Goal: Information Seeking & Learning: Learn about a topic

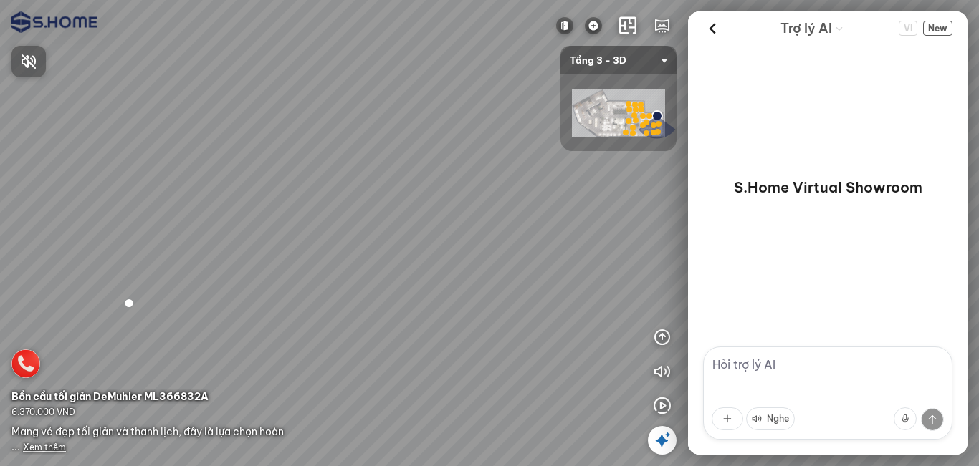
drag, startPoint x: 309, startPoint y: 224, endPoint x: 477, endPoint y: 204, distance: 168.8
click at [504, 201] on div at bounding box center [489, 233] width 979 height 466
drag, startPoint x: 351, startPoint y: 208, endPoint x: 548, endPoint y: 177, distance: 199.5
click at [489, 178] on div at bounding box center [489, 233] width 979 height 466
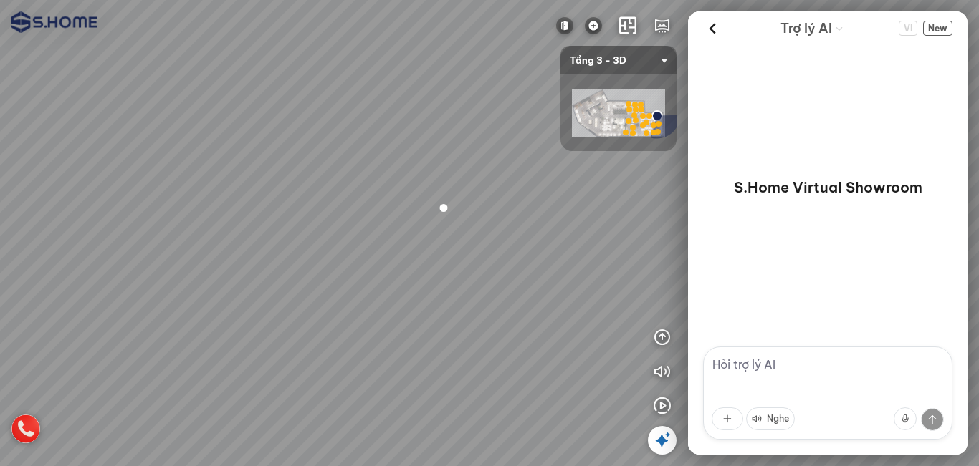
drag, startPoint x: 337, startPoint y: 178, endPoint x: 585, endPoint y: 208, distance: 249.8
click at [594, 201] on div at bounding box center [489, 233] width 979 height 466
click at [490, 224] on div at bounding box center [496, 222] width 24 height 24
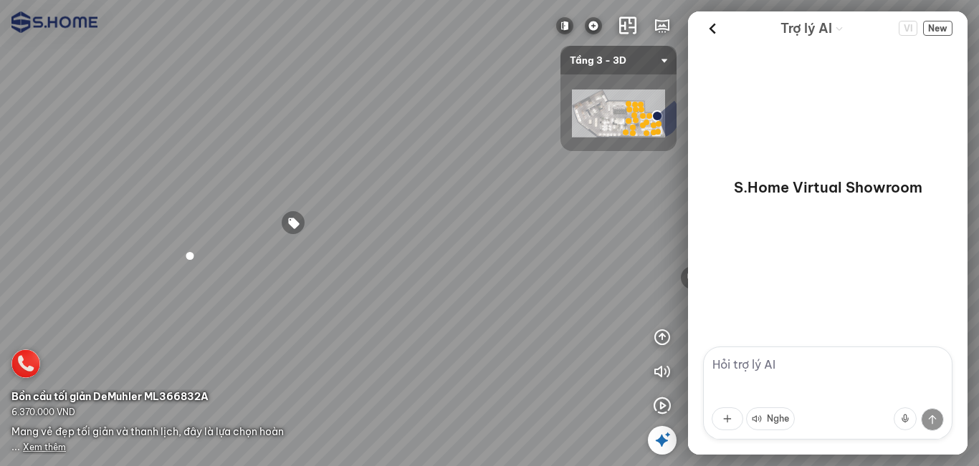
click at [54, 448] on span "Xem thêm" at bounding box center [44, 447] width 43 height 11
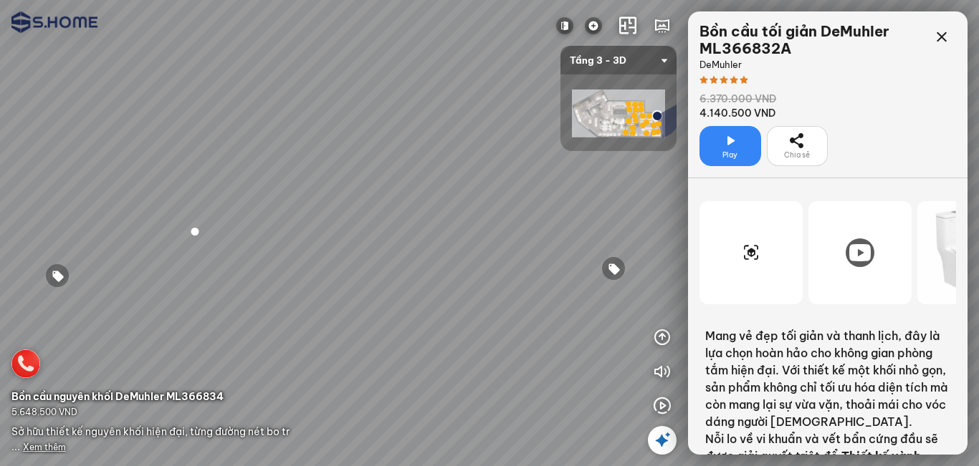
click at [864, 258] on icon at bounding box center [859, 252] width 21 height 17
